Goal: Use online tool/utility: Utilize a website feature to perform a specific function

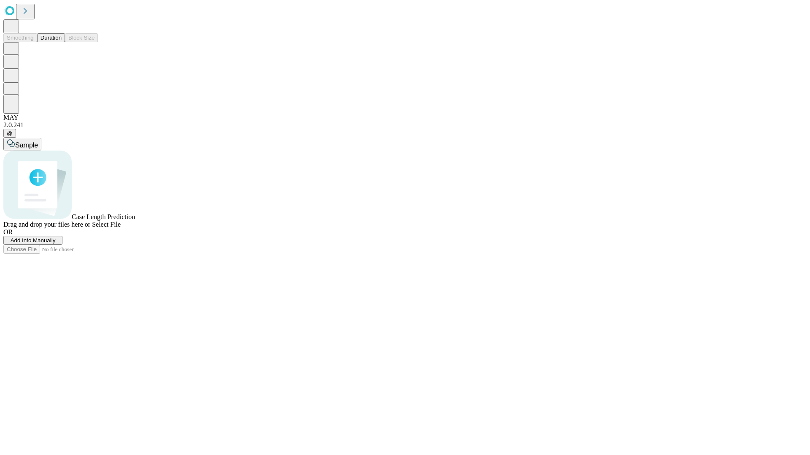
click at [56, 244] on span "Add Info Manually" at bounding box center [33, 240] width 45 height 6
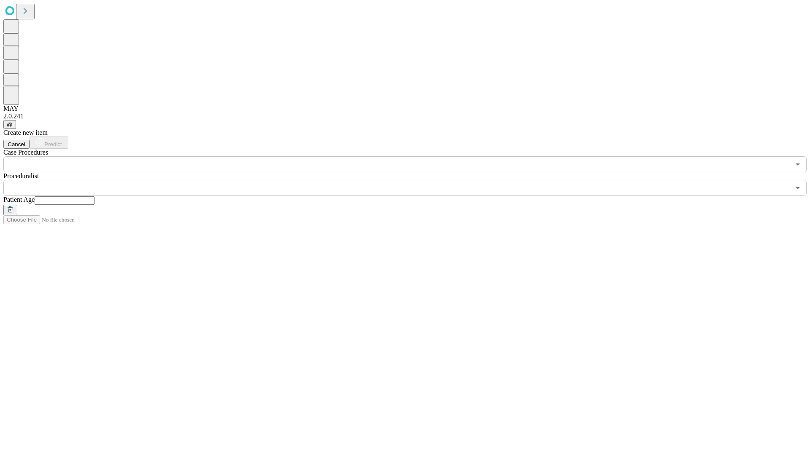
click at [94, 197] on input "text" at bounding box center [65, 201] width 60 height 8
type input "**"
click at [411, 180] on input "text" at bounding box center [396, 188] width 787 height 16
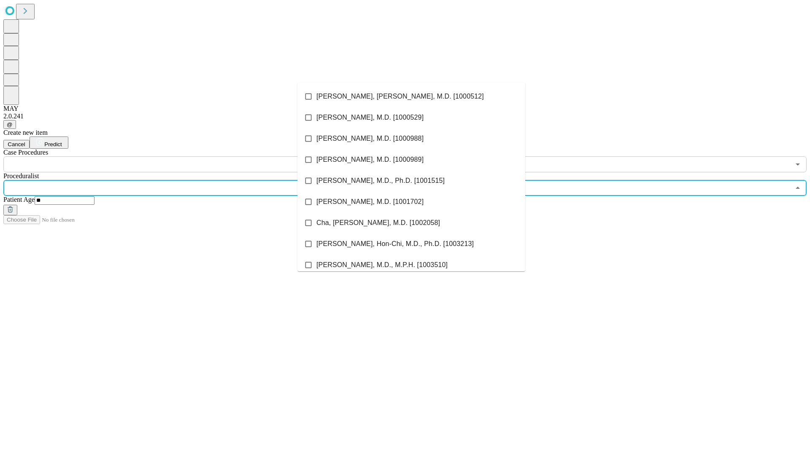
click at [411, 97] on li "[PERSON_NAME], [PERSON_NAME], M.D. [1000512]" at bounding box center [411, 96] width 228 height 21
click at [177, 156] on input "text" at bounding box center [396, 164] width 787 height 16
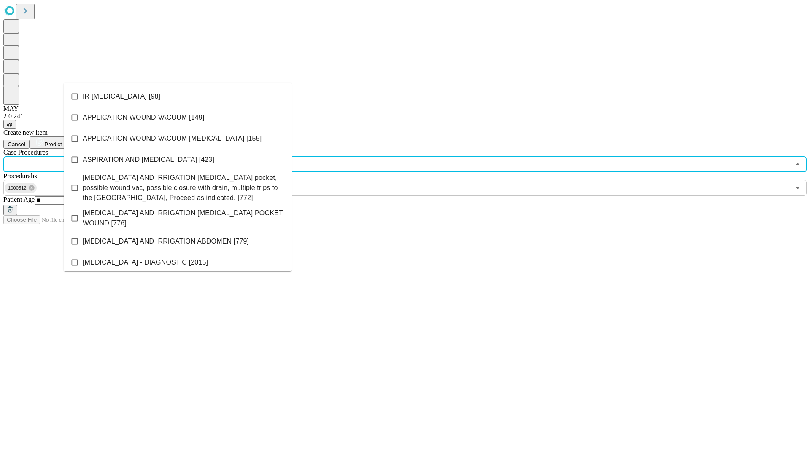
click at [178, 97] on li "IR [MEDICAL_DATA] [98]" at bounding box center [178, 96] width 228 height 21
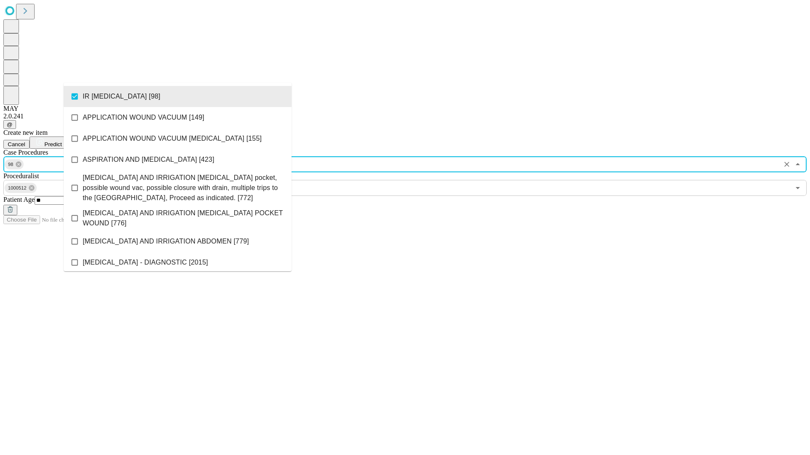
click at [62, 141] on span "Predict" at bounding box center [52, 144] width 17 height 6
